Goal: Navigation & Orientation: Understand site structure

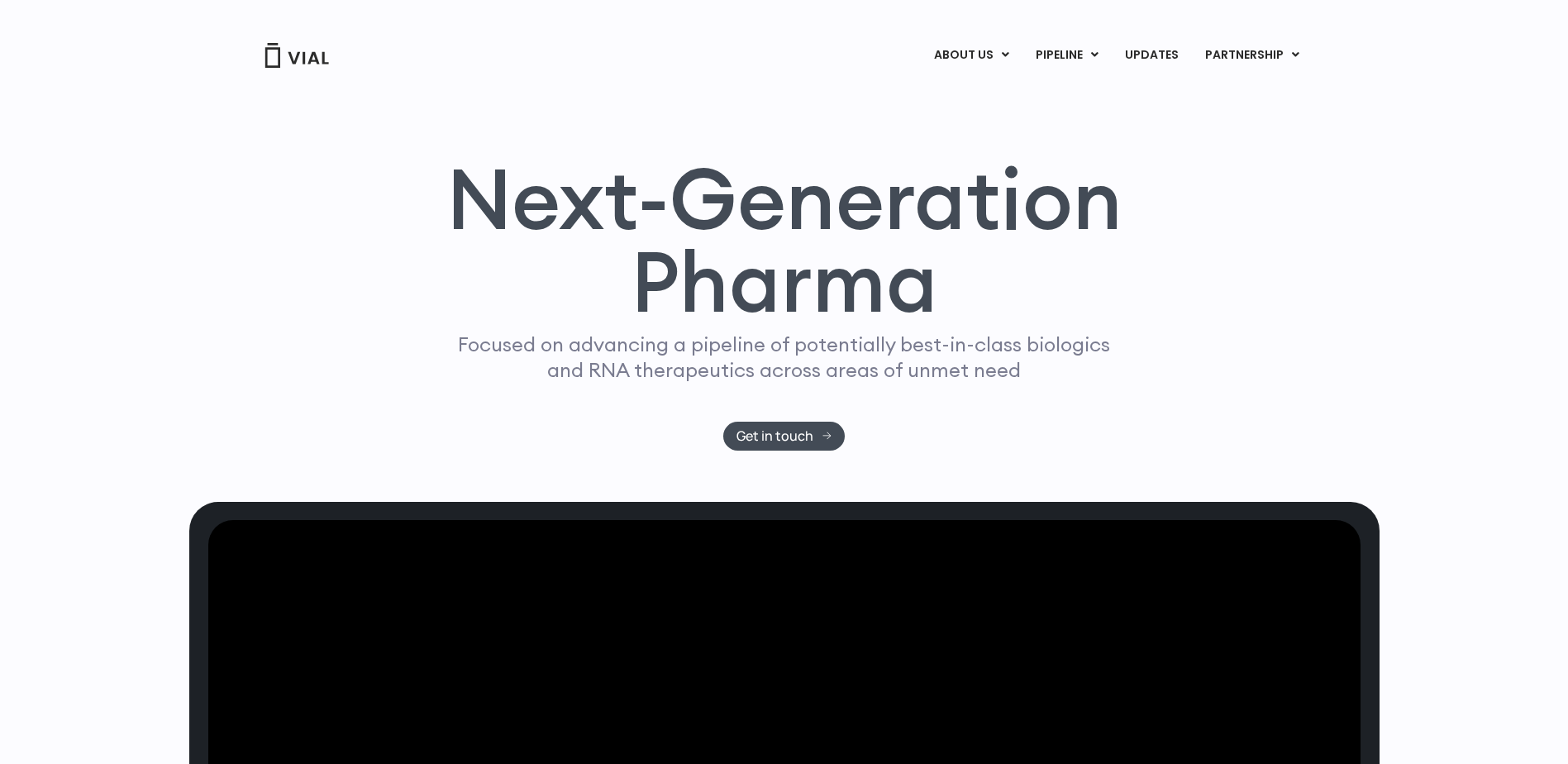
click at [987, 94] on link "ABOUT US" at bounding box center [999, 96] width 144 height 26
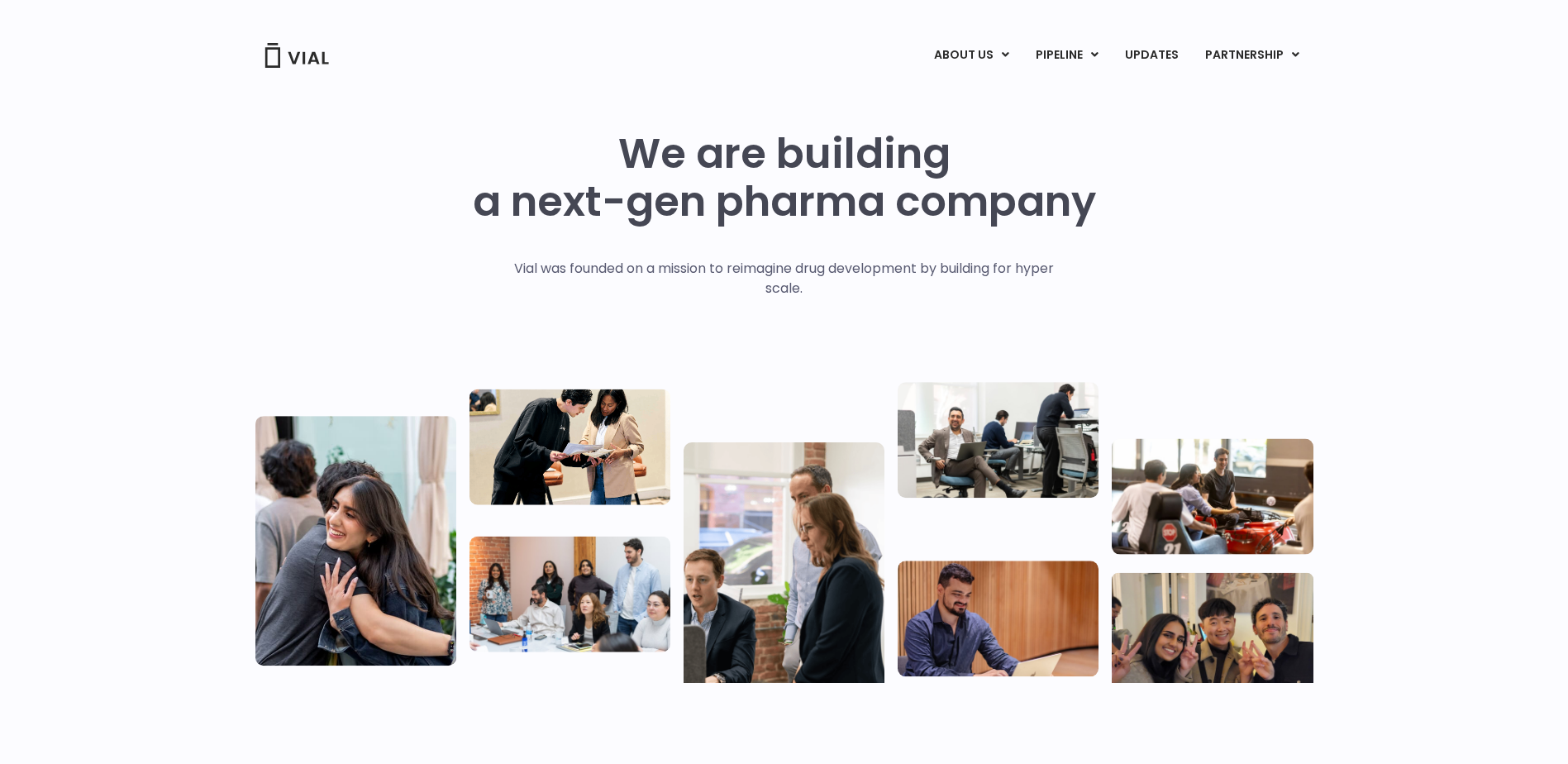
click at [1203, 93] on link "LICENSING" at bounding box center [1234, 96] width 144 height 27
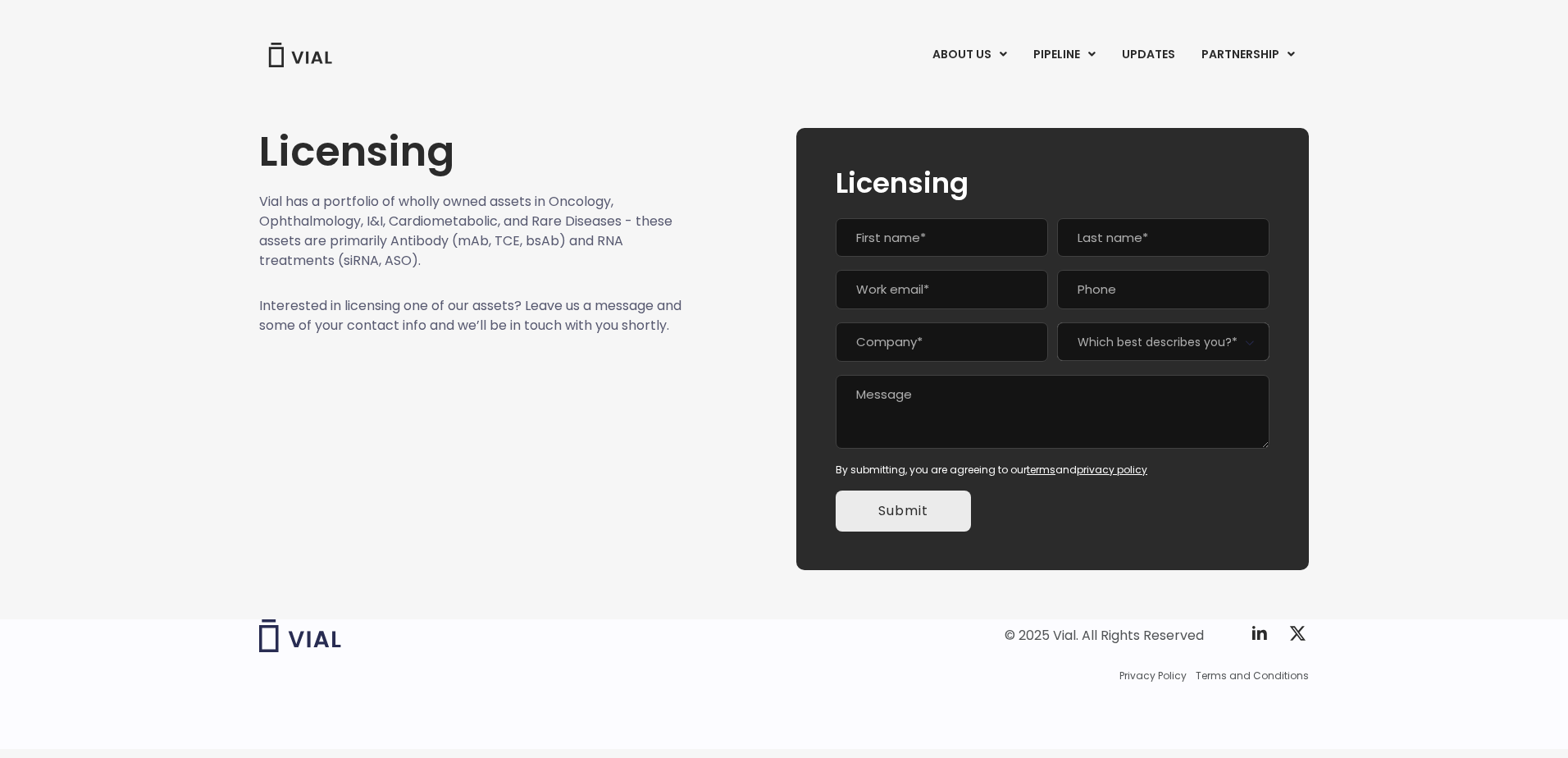
click at [1175, 60] on link "UPDATES" at bounding box center [1148, 55] width 79 height 28
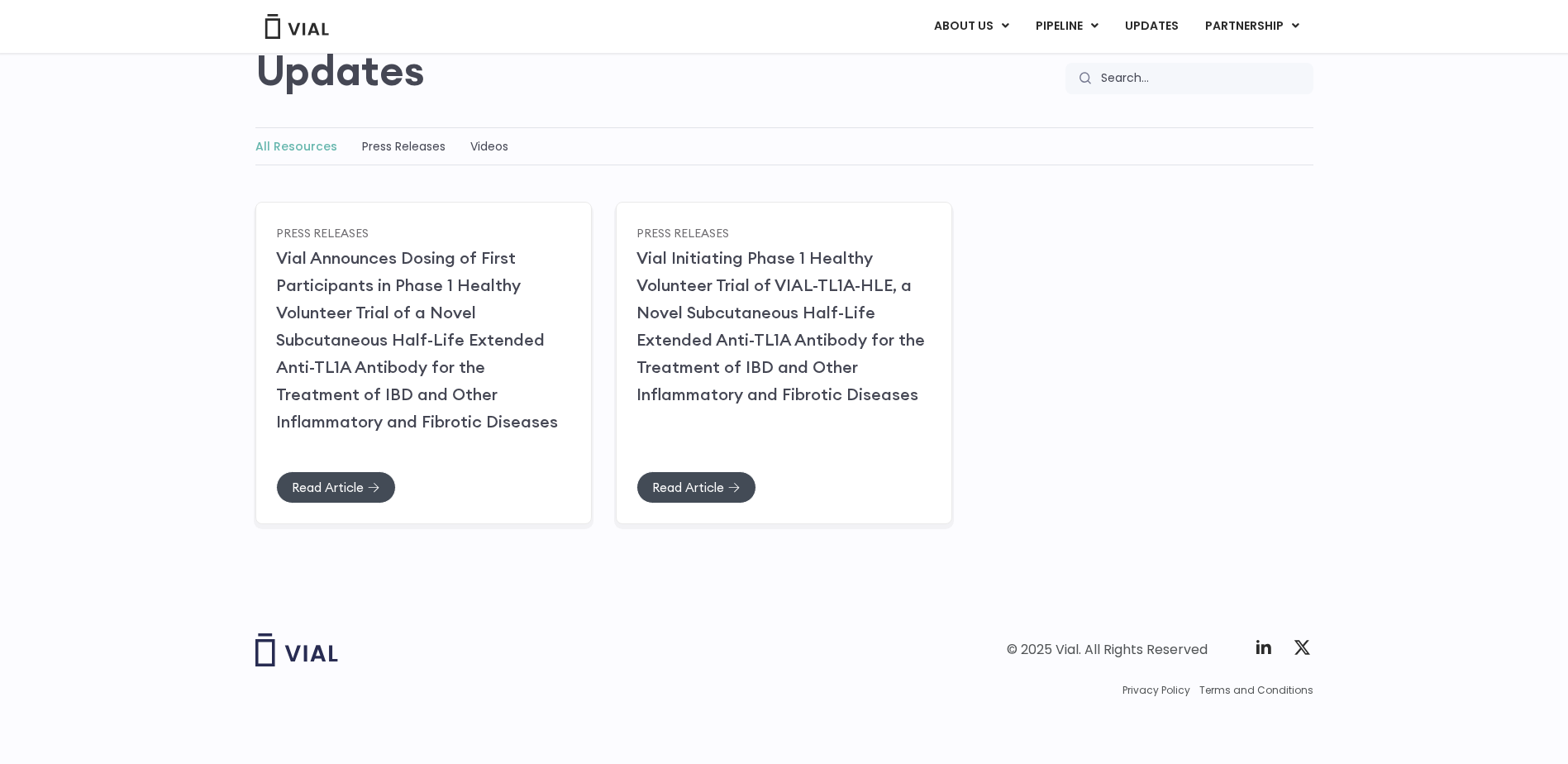
scroll to position [73, 0]
